Goal: Task Accomplishment & Management: Manage account settings

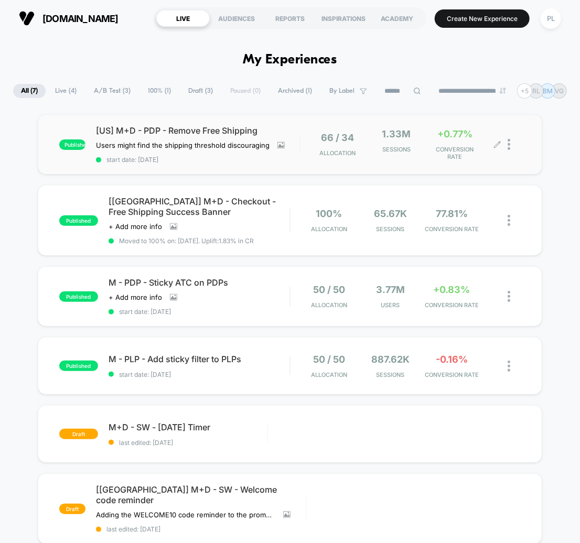
click at [479, 129] on div "+0.77% CONVERSION RATE" at bounding box center [456, 145] width 54 height 32
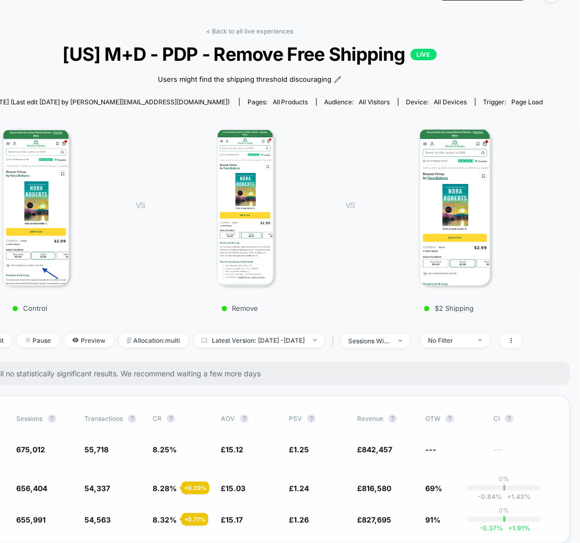
scroll to position [163, 81]
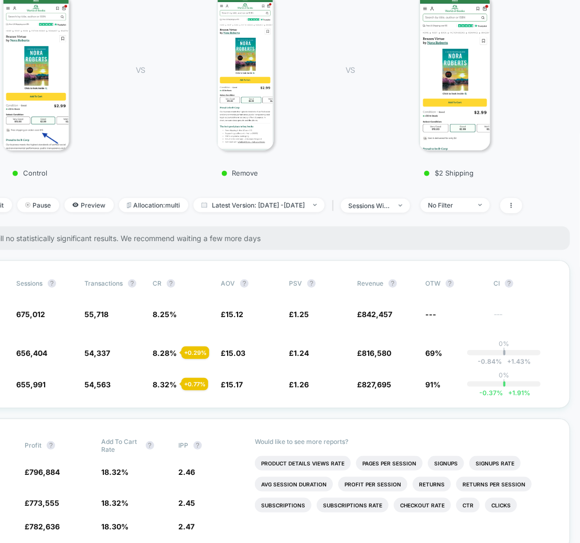
click at [477, 212] on div "Edit Pause Preview Allocation: multi Latest Version: [DATE] - [DATE] | sessions…" at bounding box center [249, 205] width 599 height 15
click at [471, 208] on div "No Filter" at bounding box center [450, 205] width 42 height 8
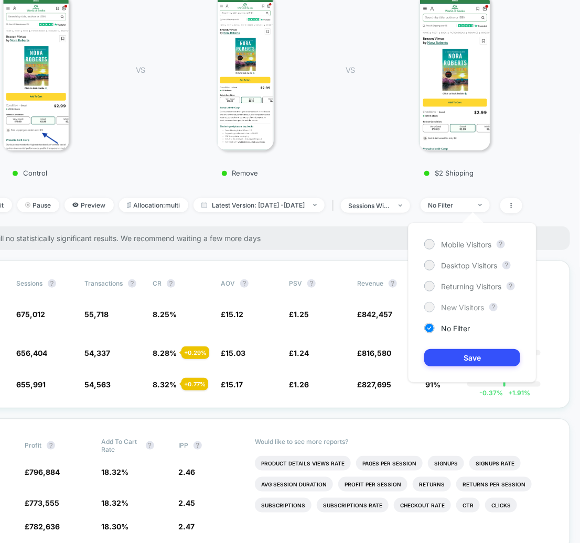
click at [458, 303] on span "New Visitors" at bounding box center [462, 307] width 43 height 9
click at [484, 354] on button "Save" at bounding box center [472, 357] width 96 height 17
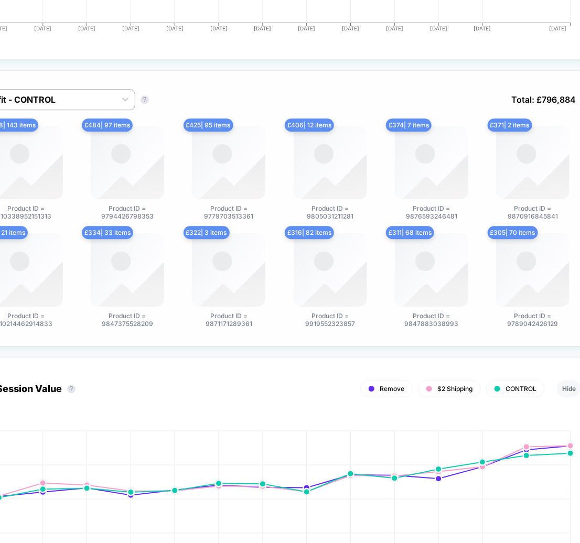
scroll to position [912, 0]
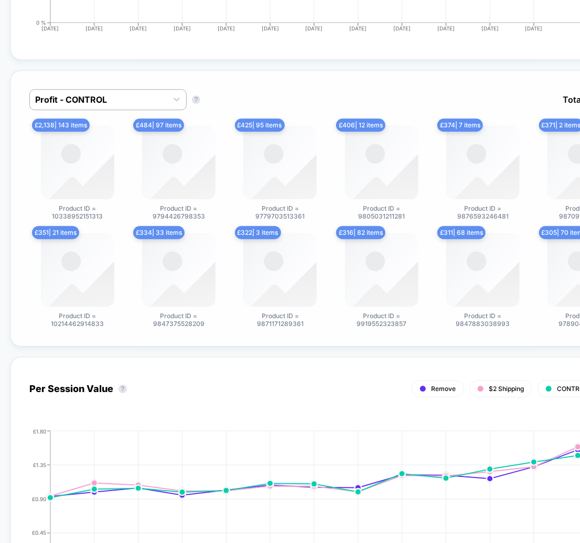
click at [79, 188] on img at bounding box center [77, 162] width 73 height 73
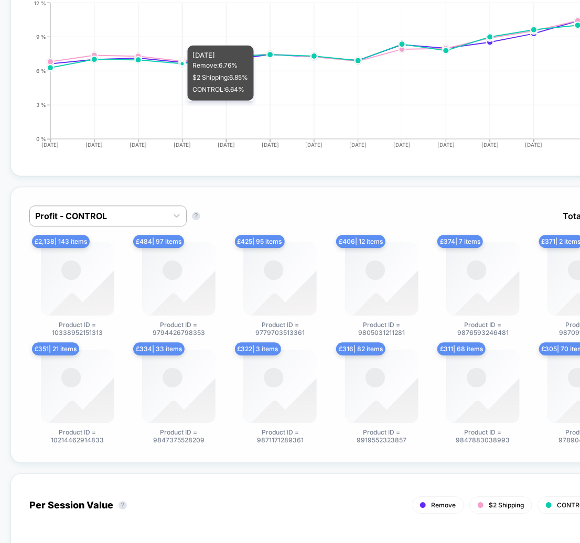
scroll to position [848, 0]
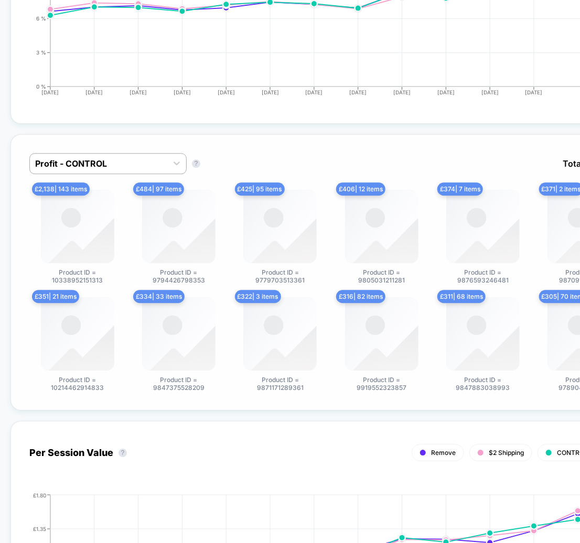
click at [78, 277] on span "Product ID = 10338952151313" at bounding box center [77, 277] width 79 height 16
click at [78, 279] on span "Product ID = 10338952151313" at bounding box center [77, 277] width 79 height 16
click at [88, 157] on div at bounding box center [98, 163] width 127 height 13
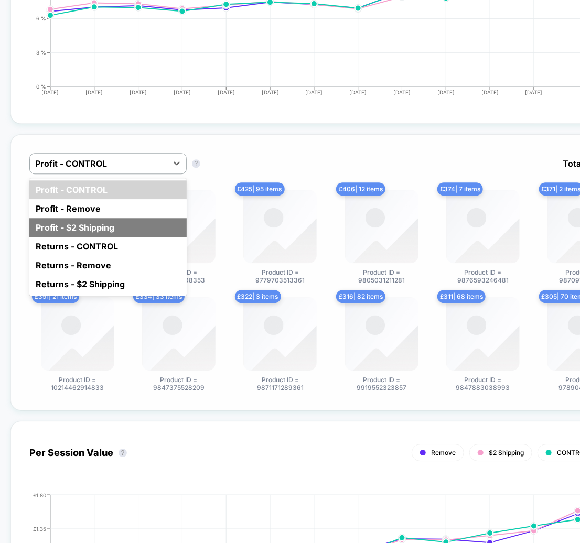
click at [77, 223] on div "Profit - $2 Shipping" at bounding box center [107, 227] width 157 height 19
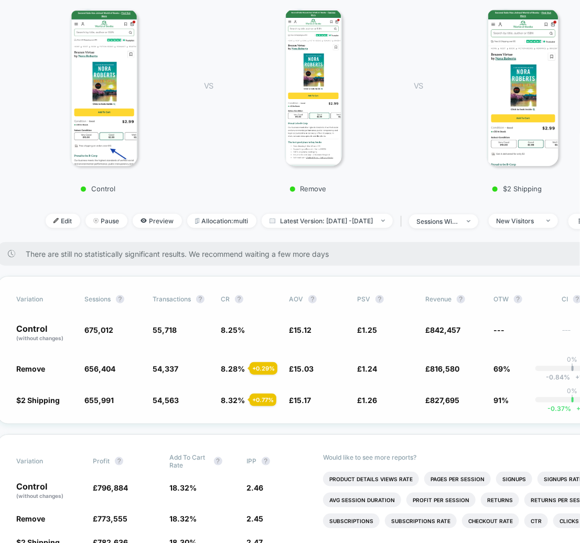
scroll to position [147, 0]
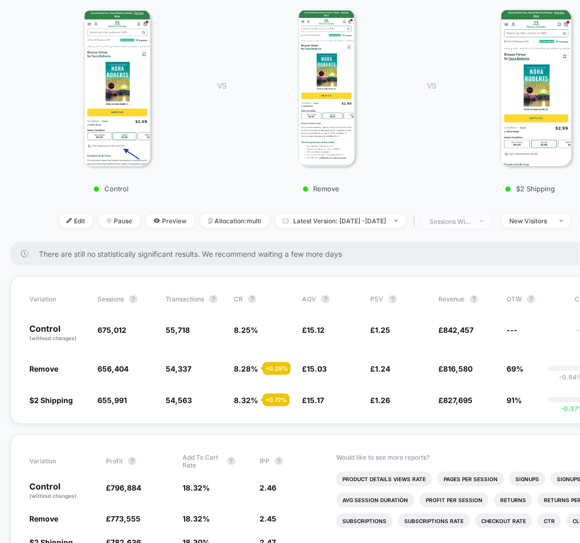
click at [472, 219] on div "sessions with impression" at bounding box center [451, 222] width 42 height 8
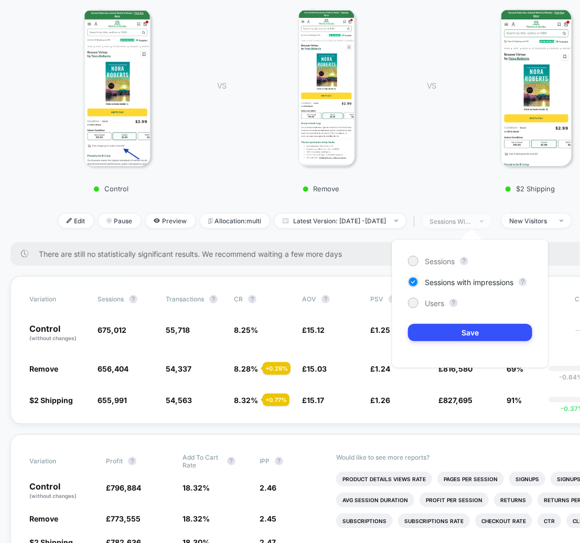
click at [472, 219] on div "sessions with impression" at bounding box center [451, 222] width 42 height 8
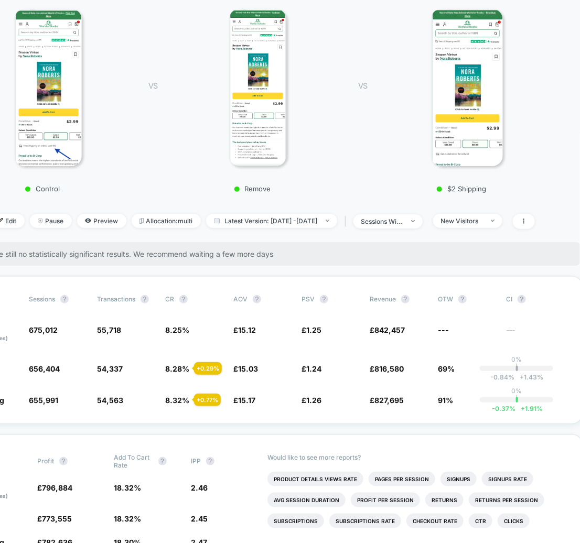
scroll to position [147, 81]
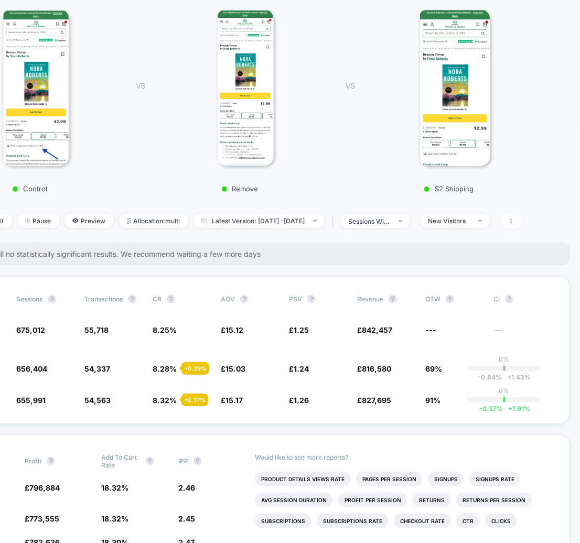
click at [515, 219] on icon at bounding box center [511, 221] width 6 height 6
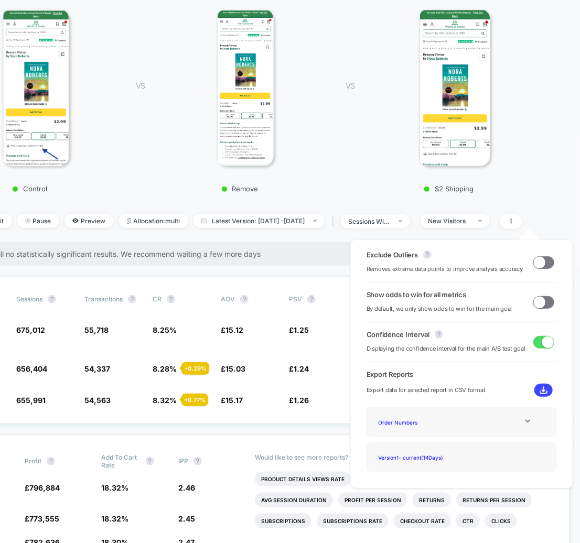
click at [543, 267] on span at bounding box center [543, 263] width 21 height 13
click at [544, 304] on span at bounding box center [543, 302] width 21 height 13
click at [527, 419] on icon at bounding box center [528, 422] width 8 height 8
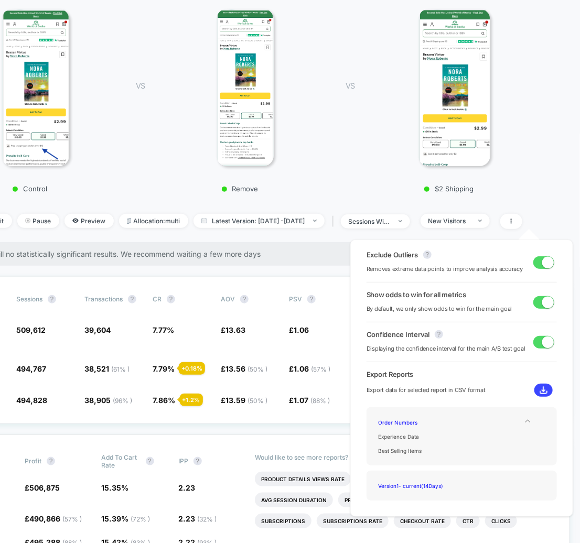
click at [540, 392] on img at bounding box center [544, 391] width 8 height 8
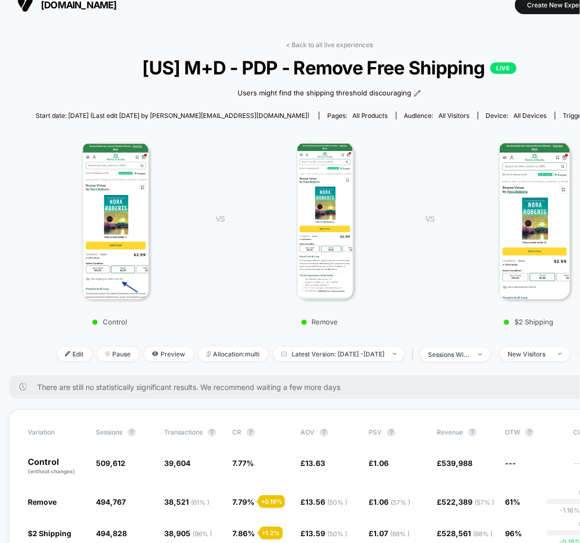
scroll to position [0, 2]
